Goal: Task Accomplishment & Management: Use online tool/utility

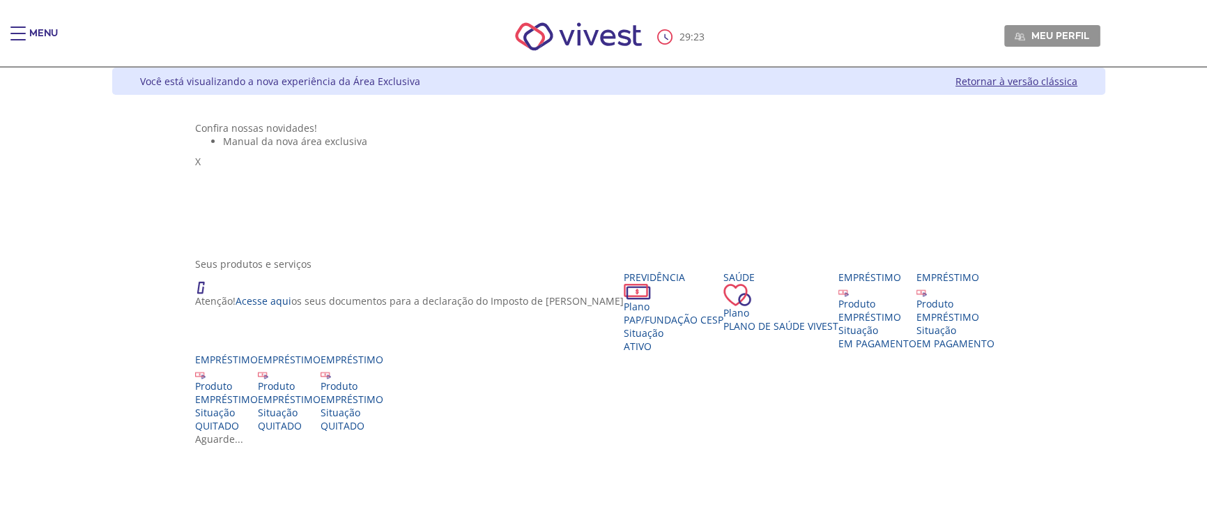
click at [26, 42] on div "Menu" at bounding box center [24, 40] width 28 height 28
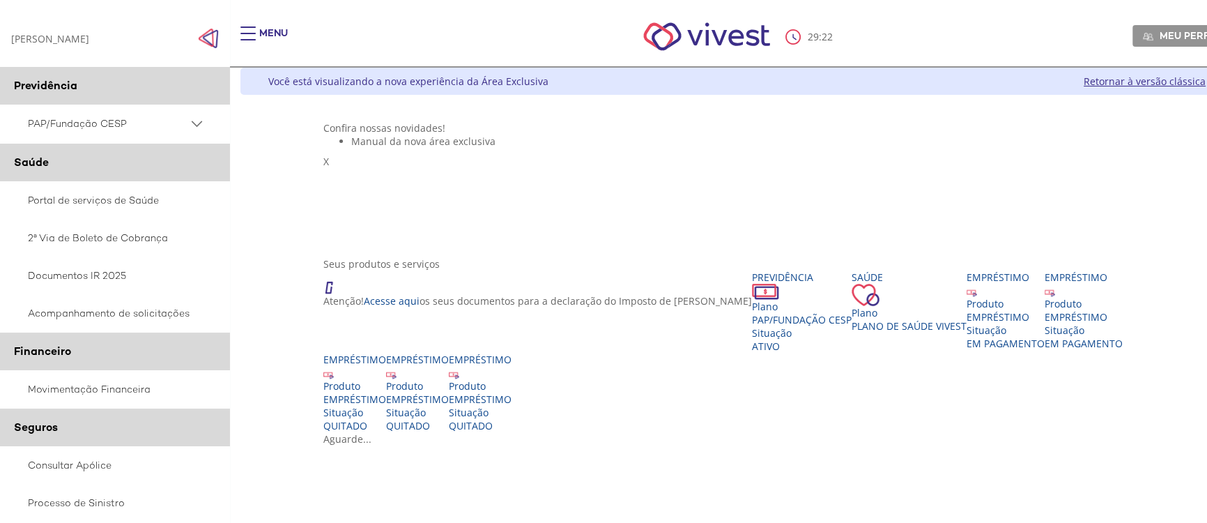
scroll to position [190, 0]
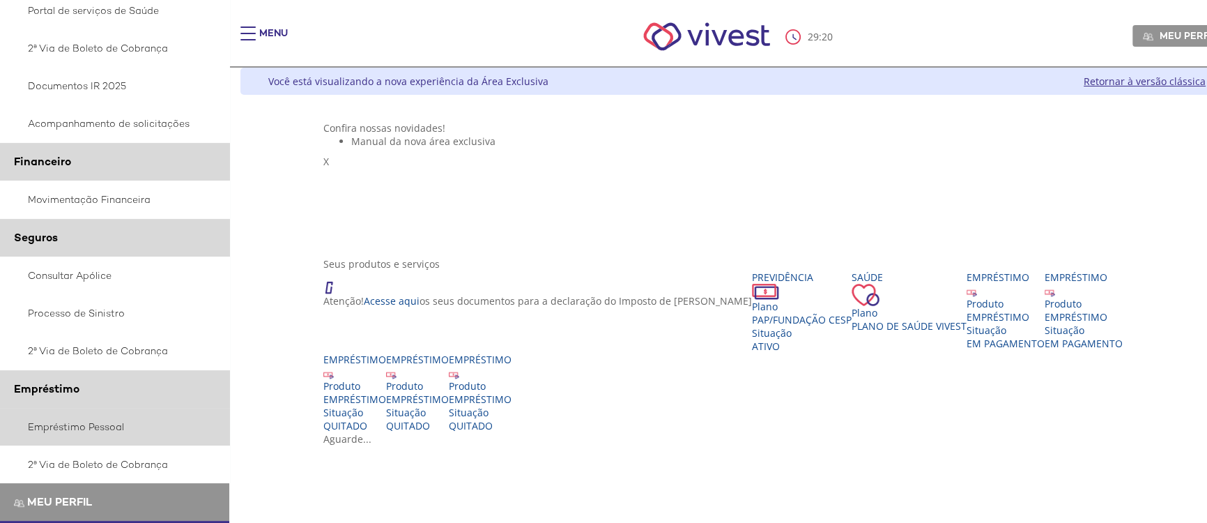
click at [74, 435] on link "Empréstimo Pessoal" at bounding box center [115, 427] width 230 height 38
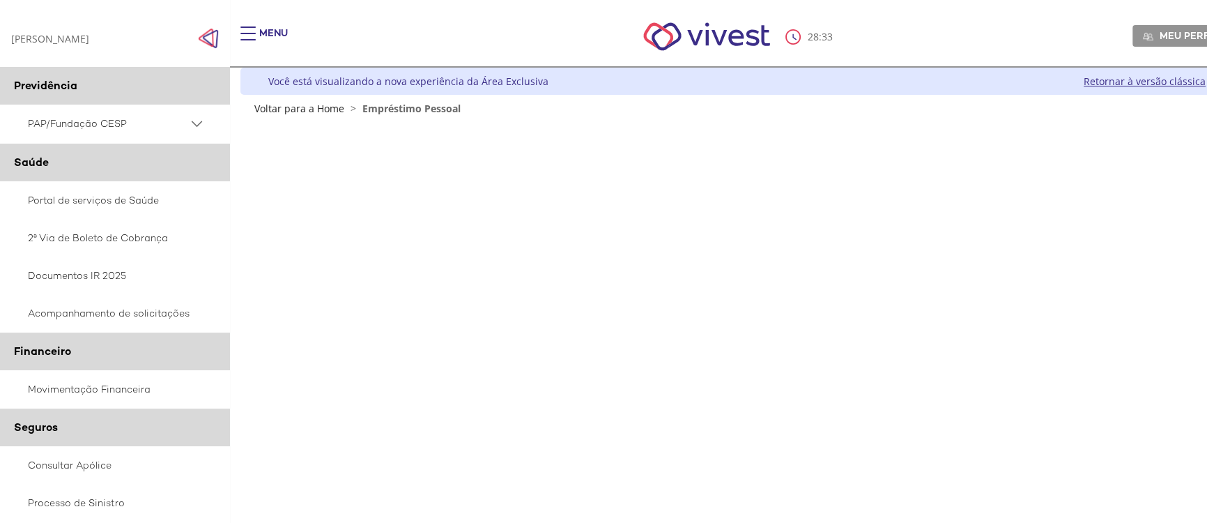
scroll to position [126, 0]
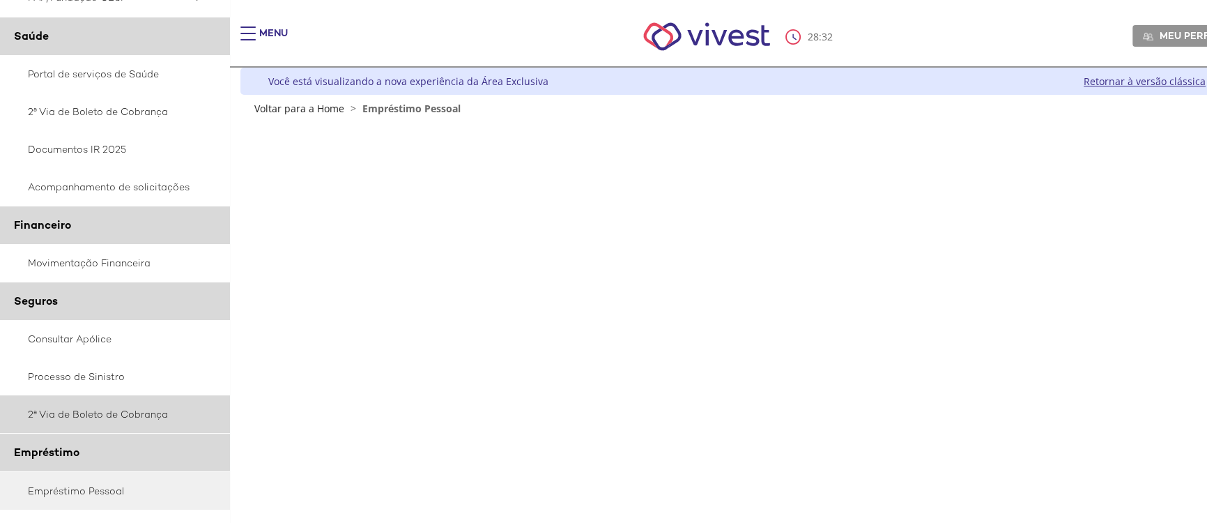
click at [104, 415] on link "2ª Via de Boleto de Cobrança" at bounding box center [115, 414] width 230 height 38
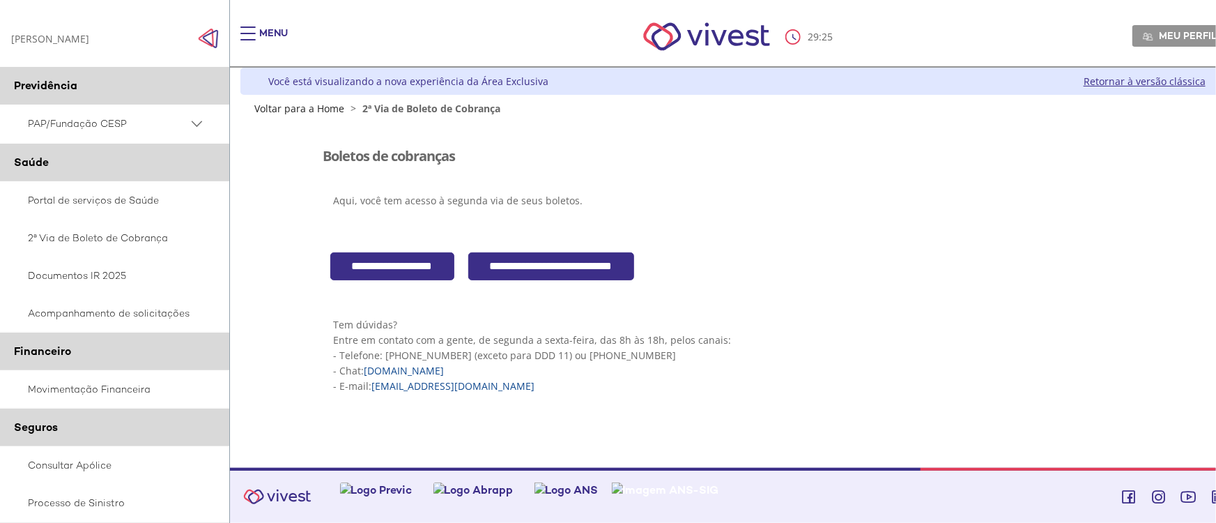
click at [1095, 289] on div "Z7_I2KE1AG0LGP1E06EUMQNLM20A1 Visualizador do Conteúdo da Web Menu de ação do c…" at bounding box center [737, 283] width 836 height 337
click at [539, 263] on input "**********" at bounding box center [551, 266] width 166 height 29
